Goal: Transaction & Acquisition: Purchase product/service

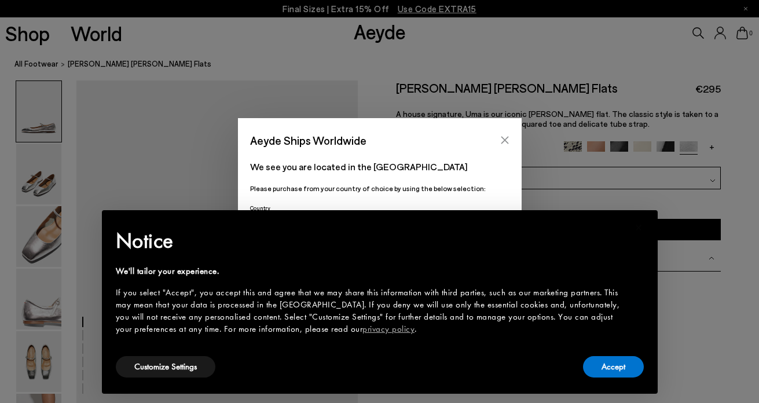
click at [503, 137] on icon "Close" at bounding box center [504, 139] width 9 height 9
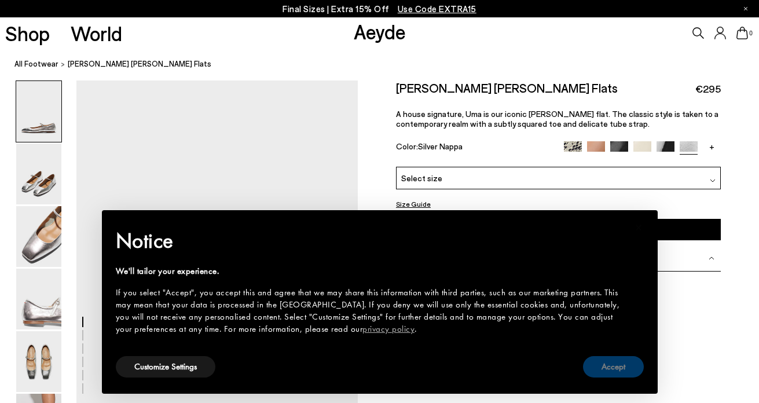
click at [609, 363] on button "Accept" at bounding box center [613, 366] width 61 height 21
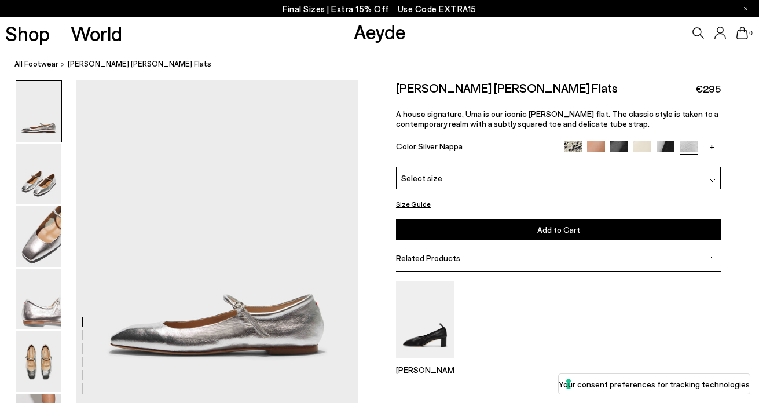
click at [484, 176] on div "Select size" at bounding box center [558, 178] width 325 height 23
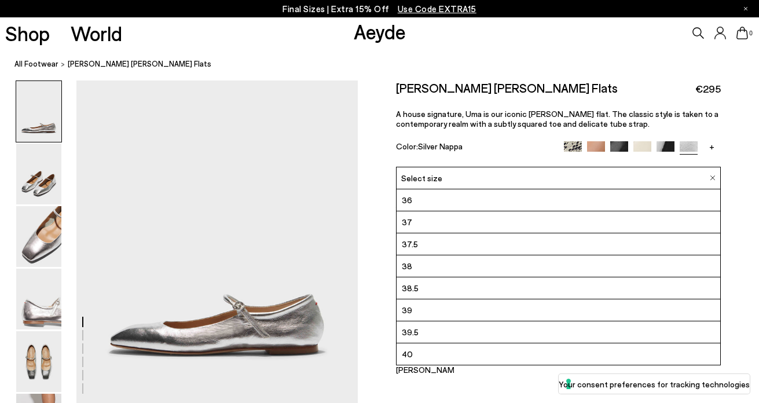
click at [506, 130] on div "Uma Mary-Jane Flats €295 A house signature, Uma is our iconic Mary-Jane flat. T…" at bounding box center [558, 123] width 325 height 86
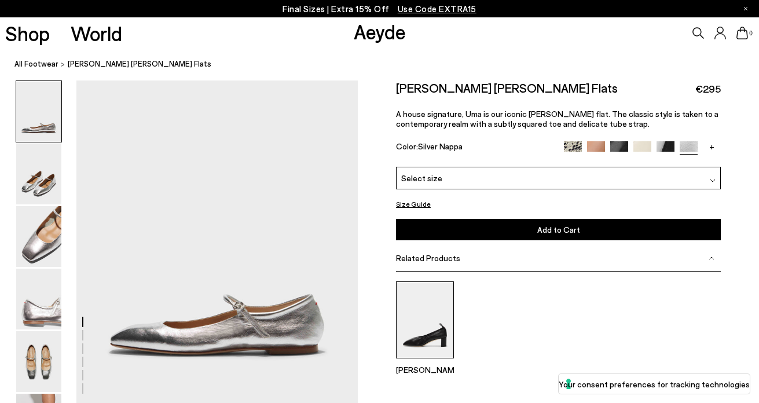
click at [427, 330] on img at bounding box center [425, 319] width 58 height 77
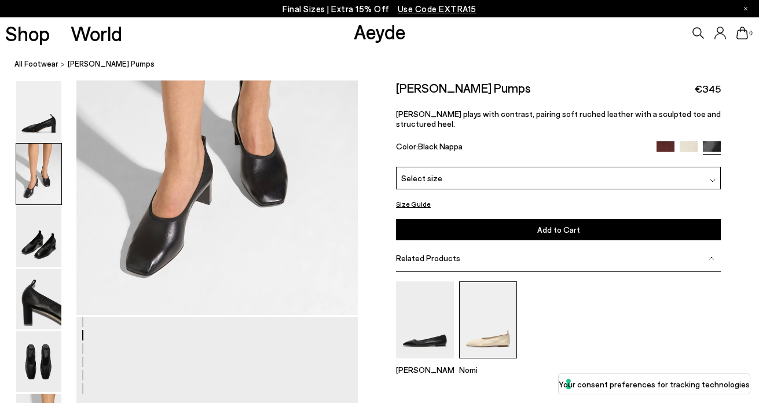
scroll to position [466, 0]
click at [480, 328] on img at bounding box center [488, 319] width 58 height 77
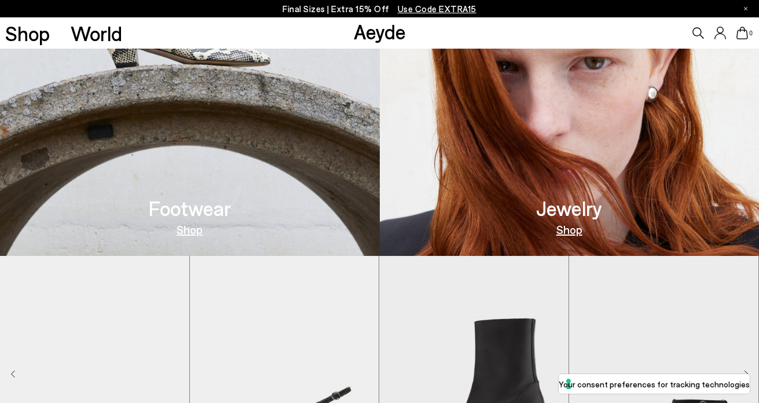
click at [192, 231] on link "Shop" at bounding box center [190, 230] width 26 height 12
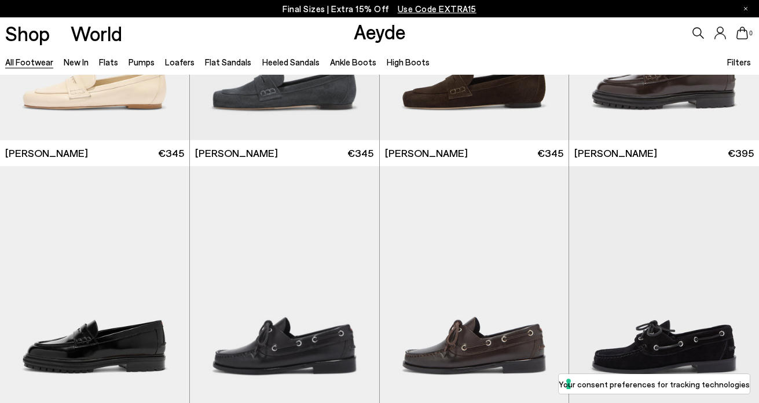
scroll to position [598, 0]
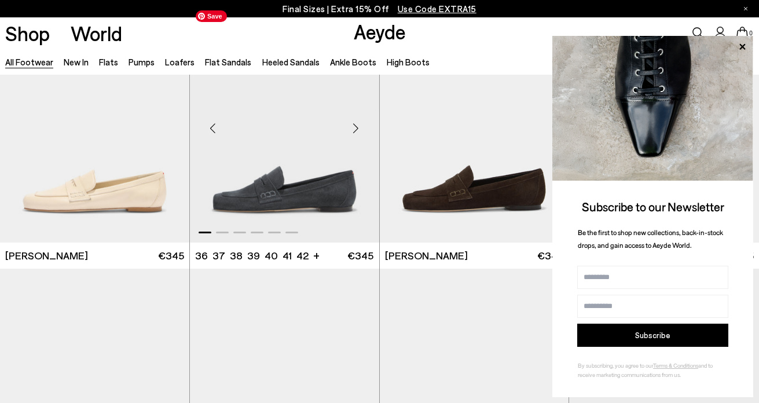
click at [342, 178] on img "1 / 6" at bounding box center [284, 124] width 189 height 238
